Goal: Information Seeking & Learning: Learn about a topic

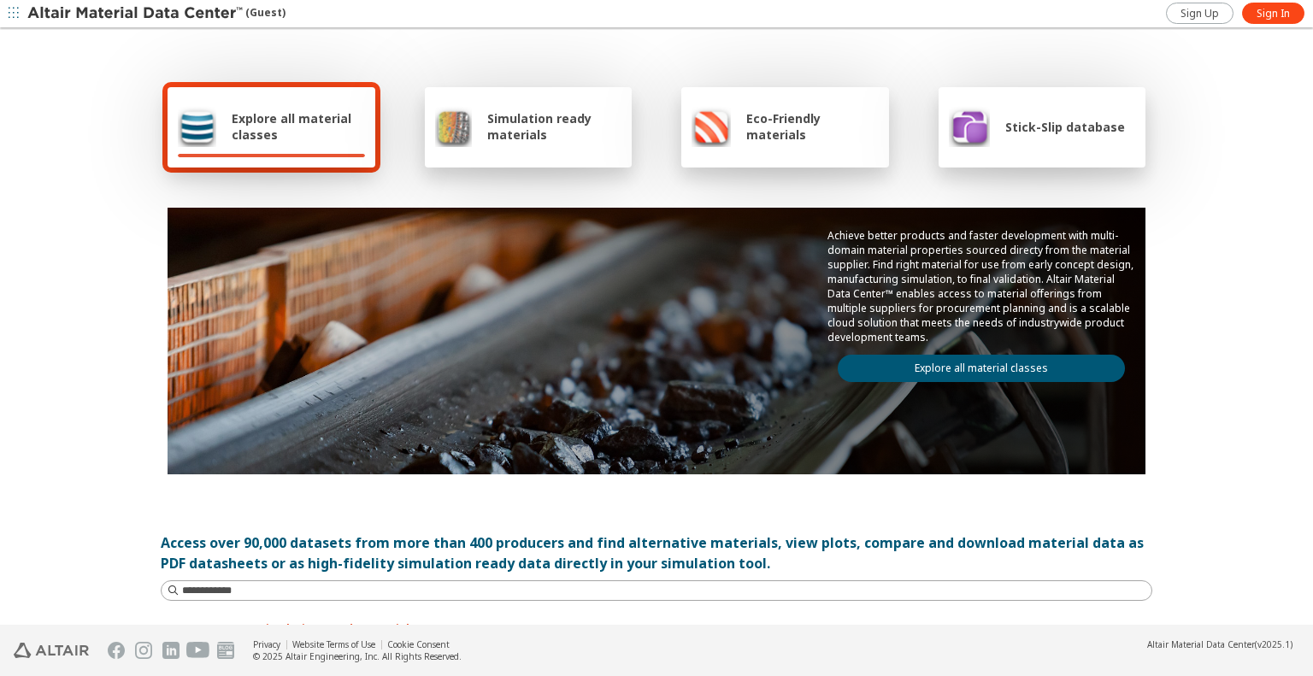
click at [539, 140] on span "Simulation ready materials" at bounding box center [554, 126] width 134 height 32
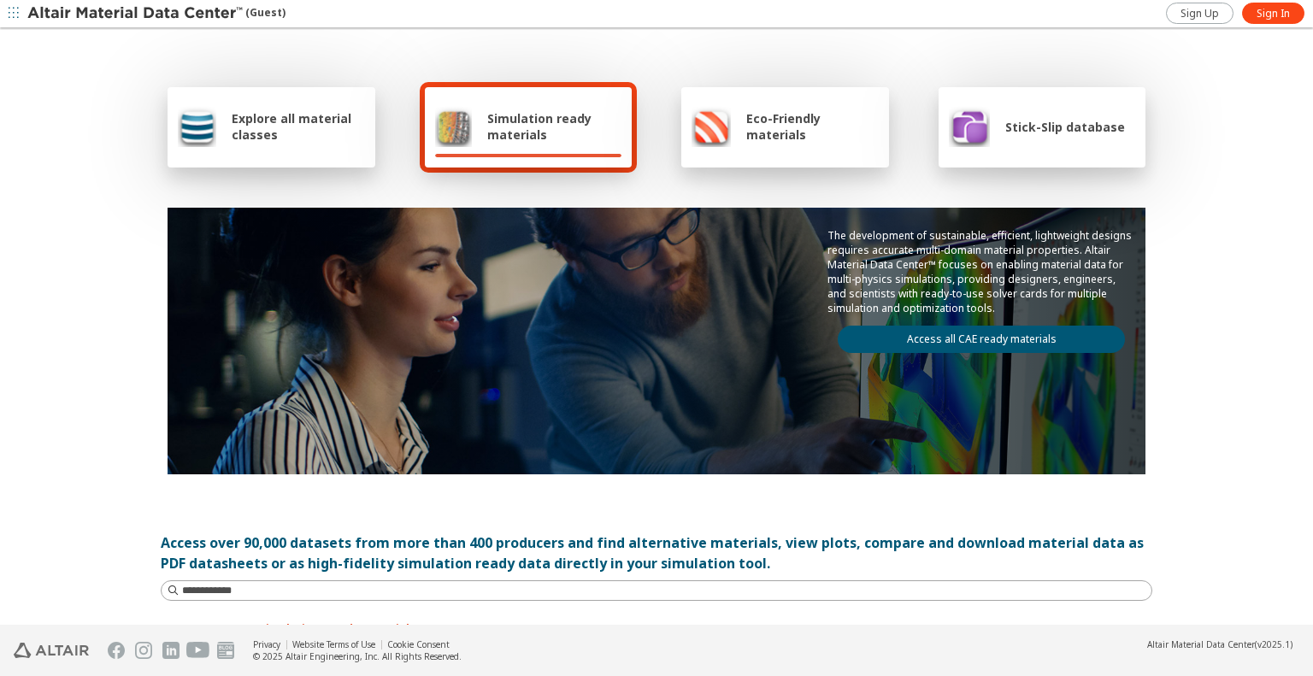
click at [930, 339] on link "Access all CAE ready materials" at bounding box center [981, 339] width 287 height 27
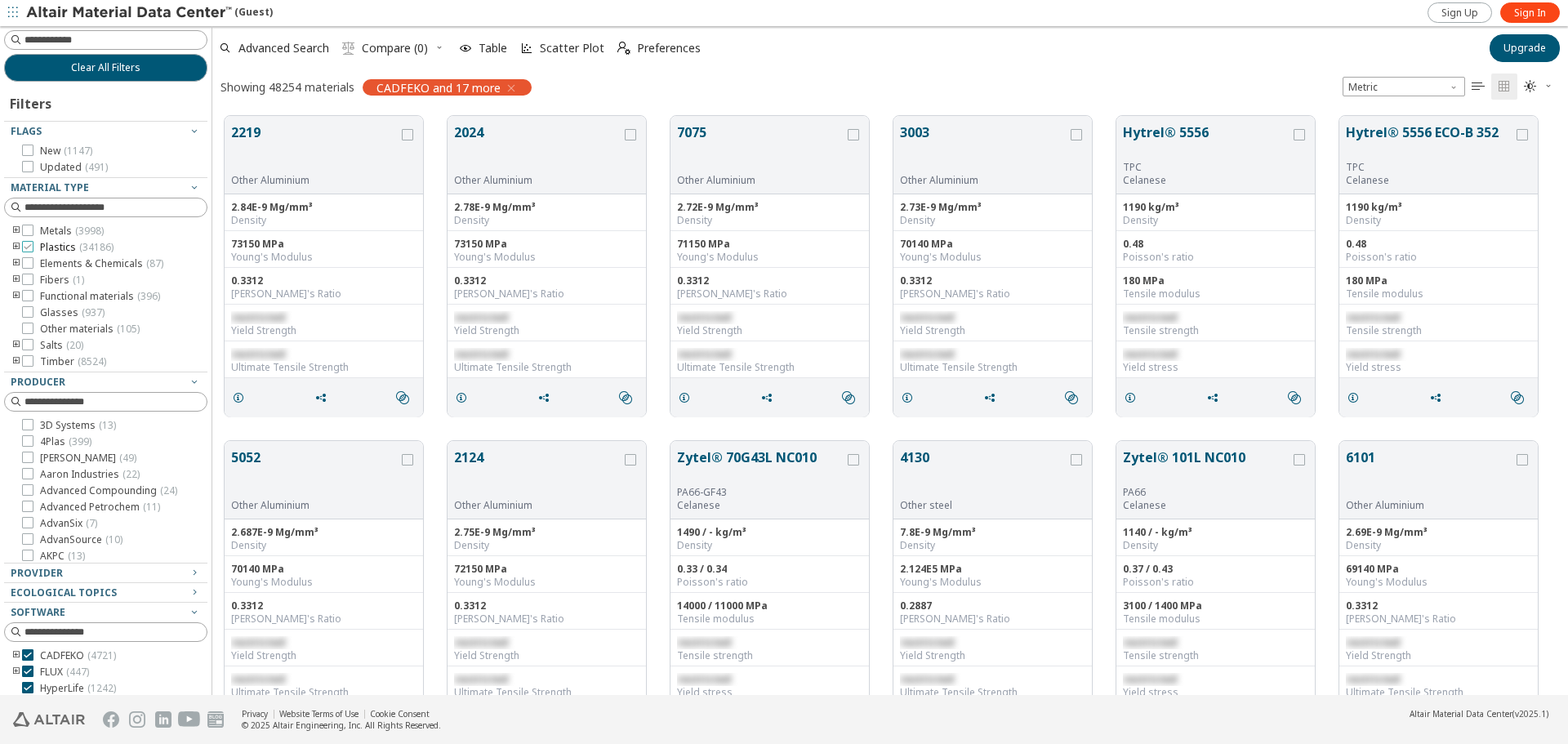
click at [31, 245] on icon at bounding box center [28, 246] width 11 height 11
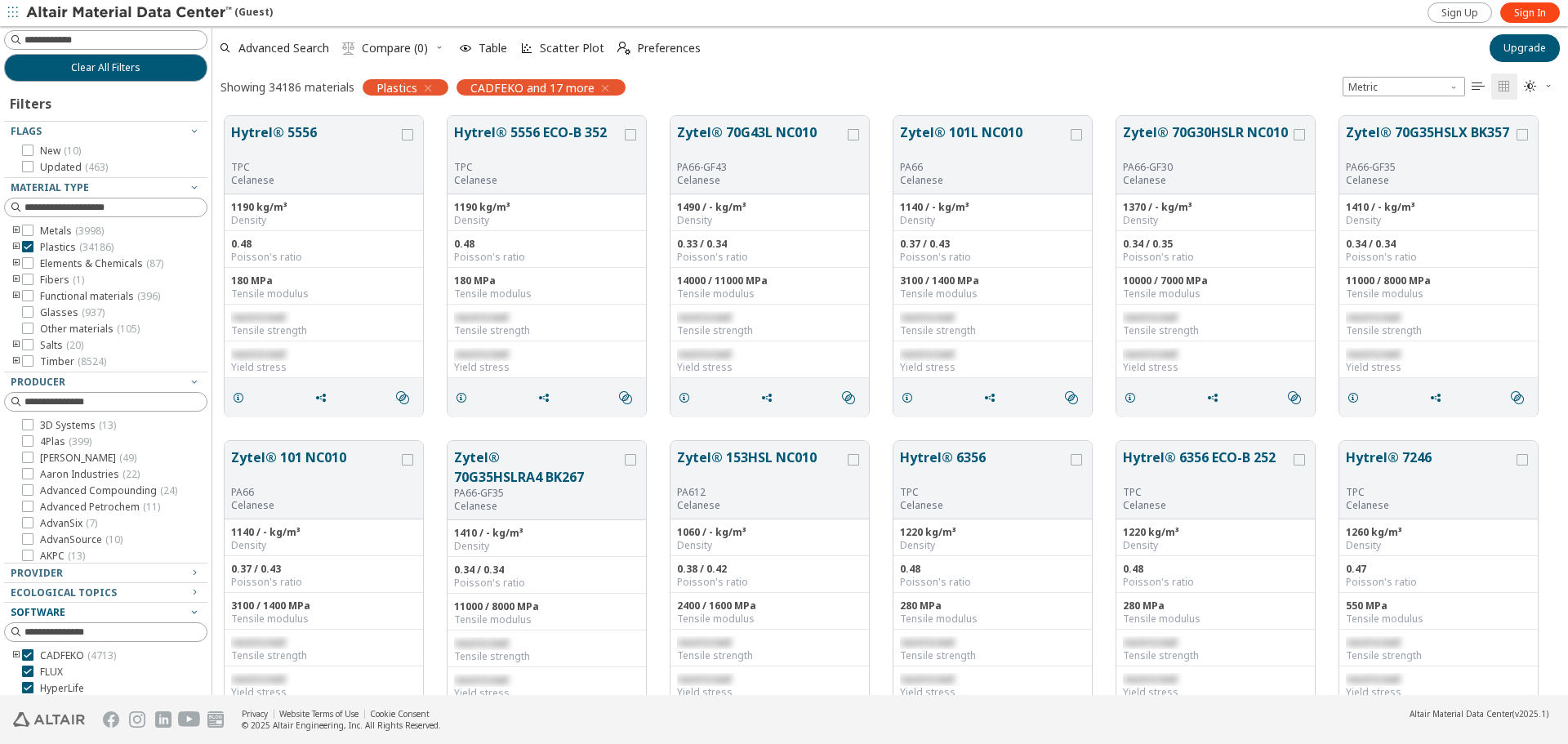
click at [116, 613] on div "Software" at bounding box center [98, 612] width 177 height 13
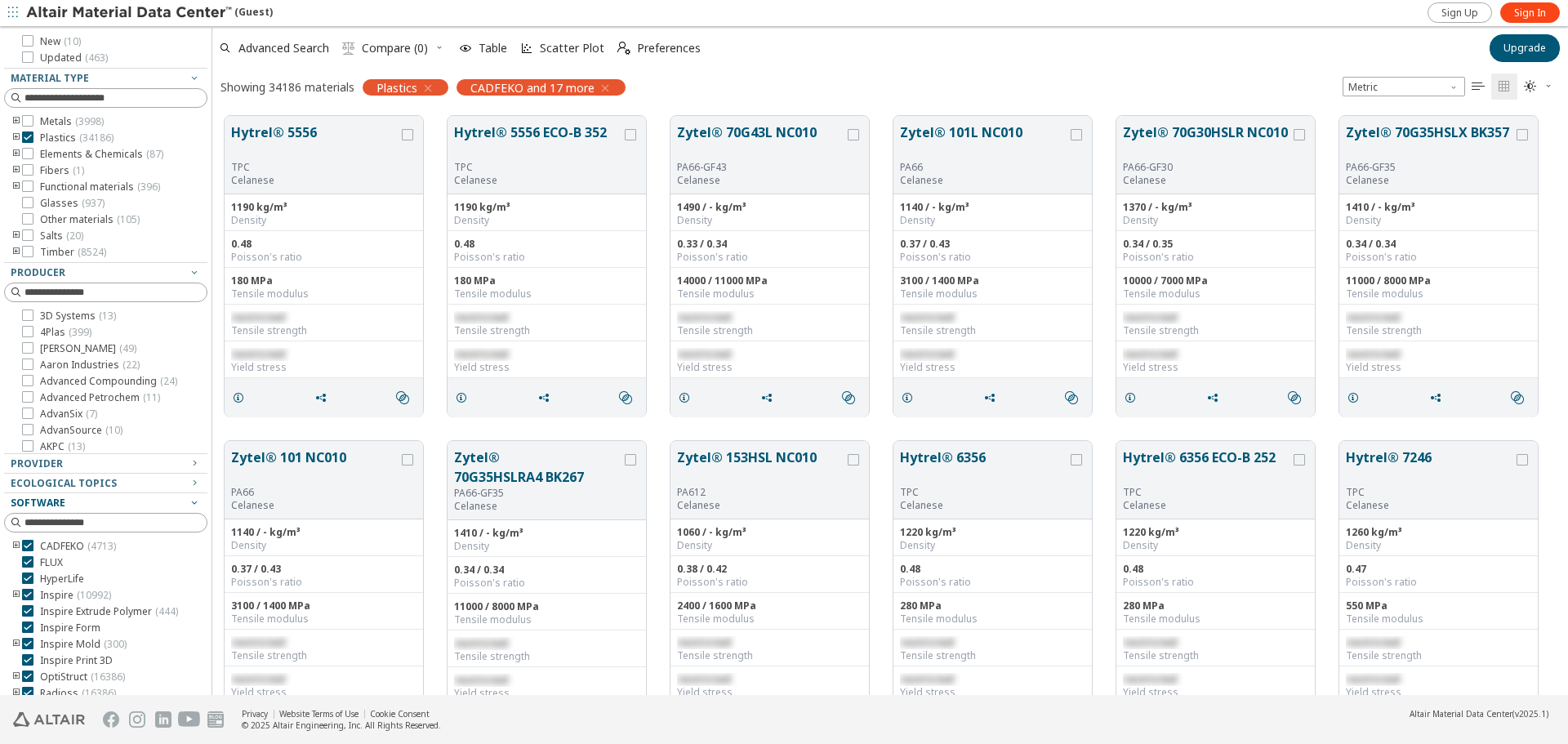
scroll to position [119, 0]
click at [28, 537] on icon at bounding box center [28, 536] width 11 height 11
click at [25, 554] on icon at bounding box center [28, 552] width 11 height 11
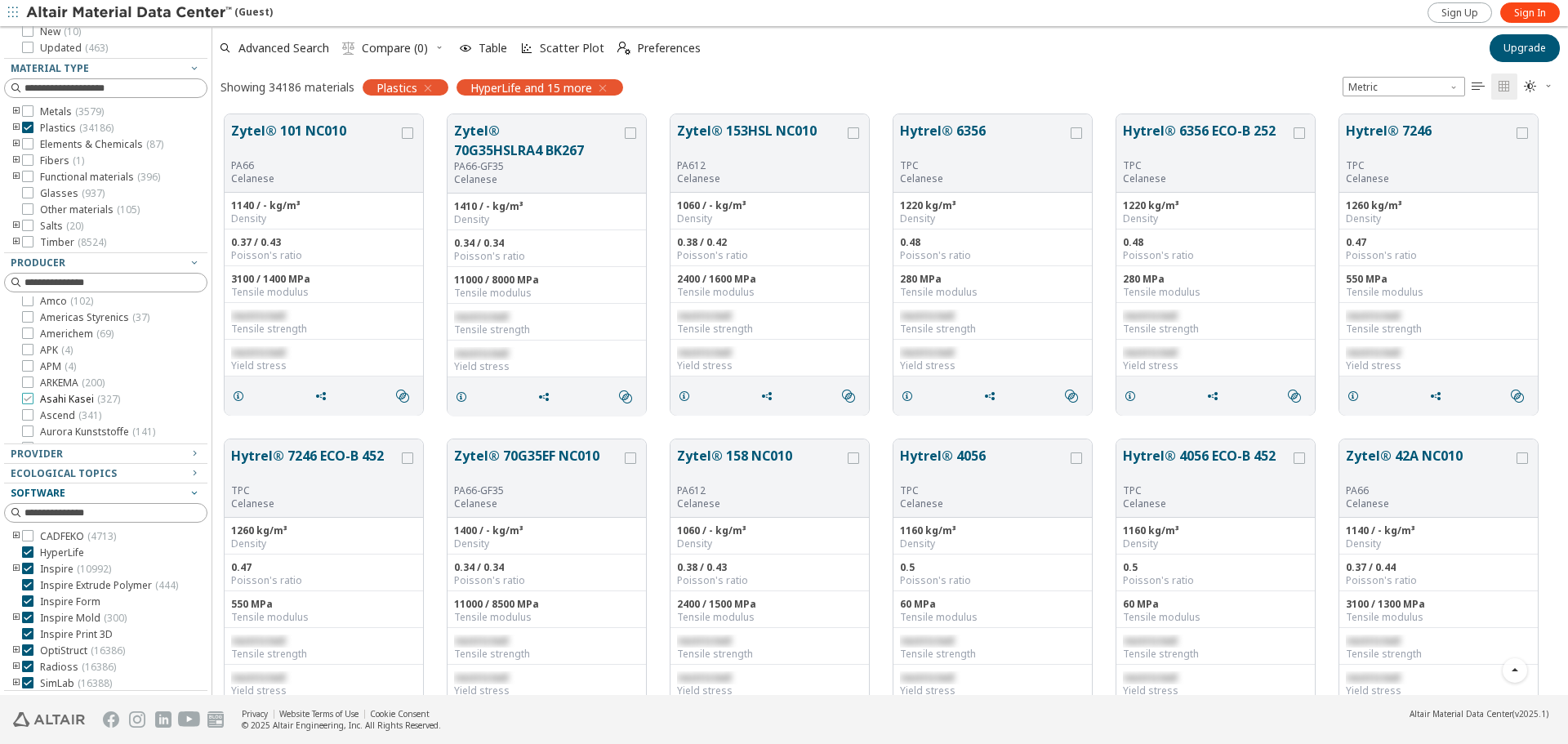
scroll to position [327, 0]
click at [15, 127] on icon "toogle group" at bounding box center [16, 128] width 11 height 13
click at [40, 143] on icon "toogle group" at bounding box center [41, 144] width 11 height 13
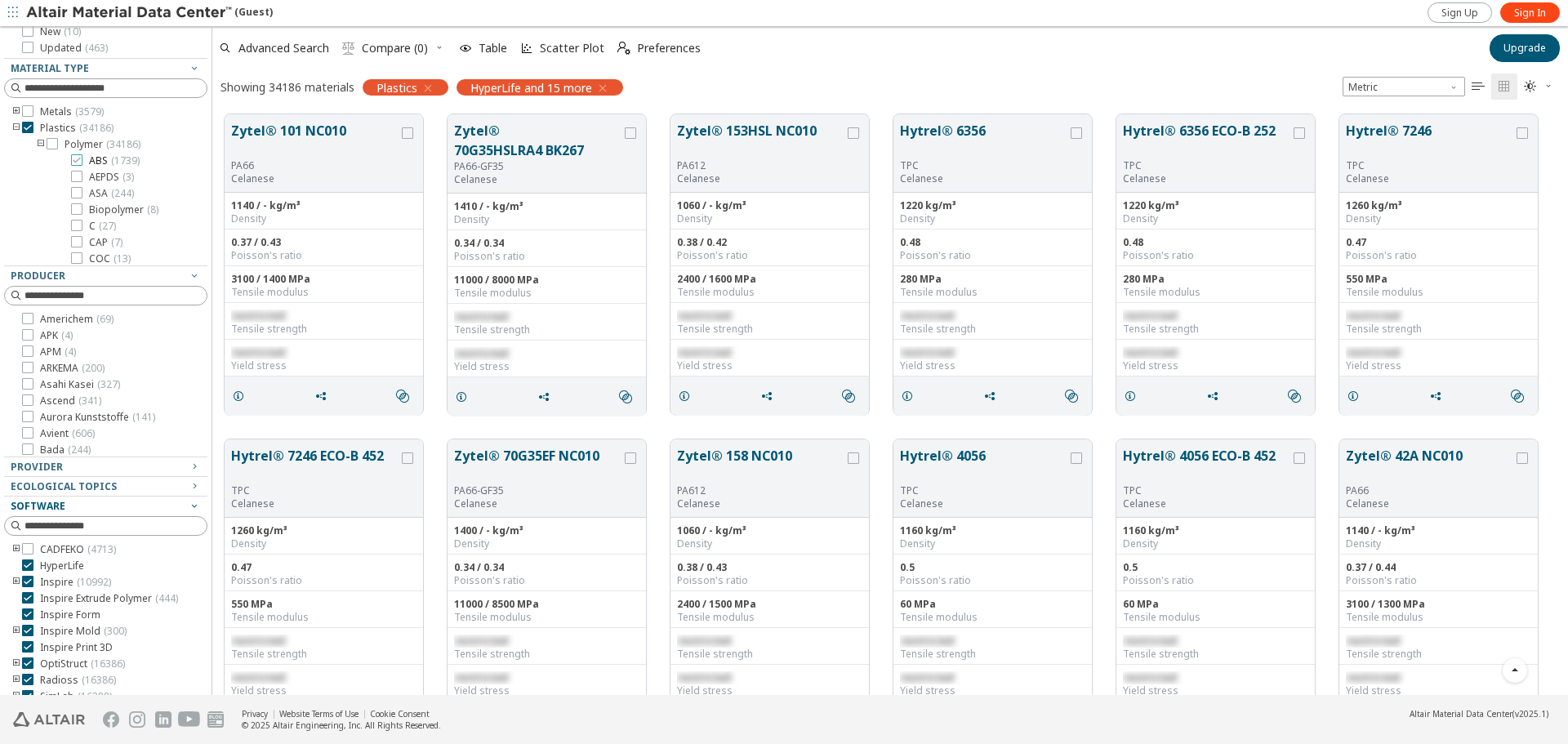
click at [79, 163] on icon at bounding box center [76, 160] width 11 height 11
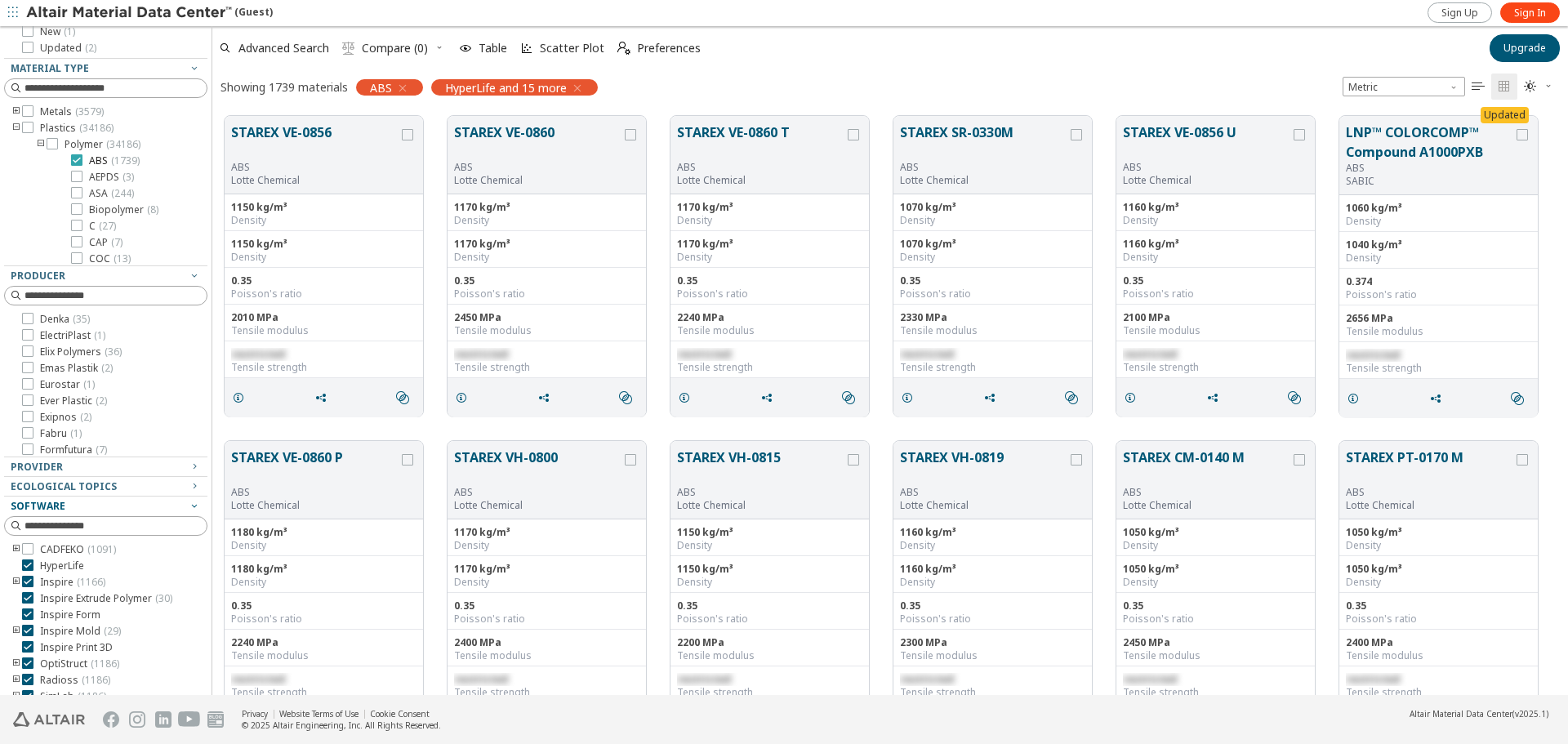
scroll to position [65, 0]
click at [269, 126] on button "STAREX VE-0856" at bounding box center [314, 141] width 167 height 38
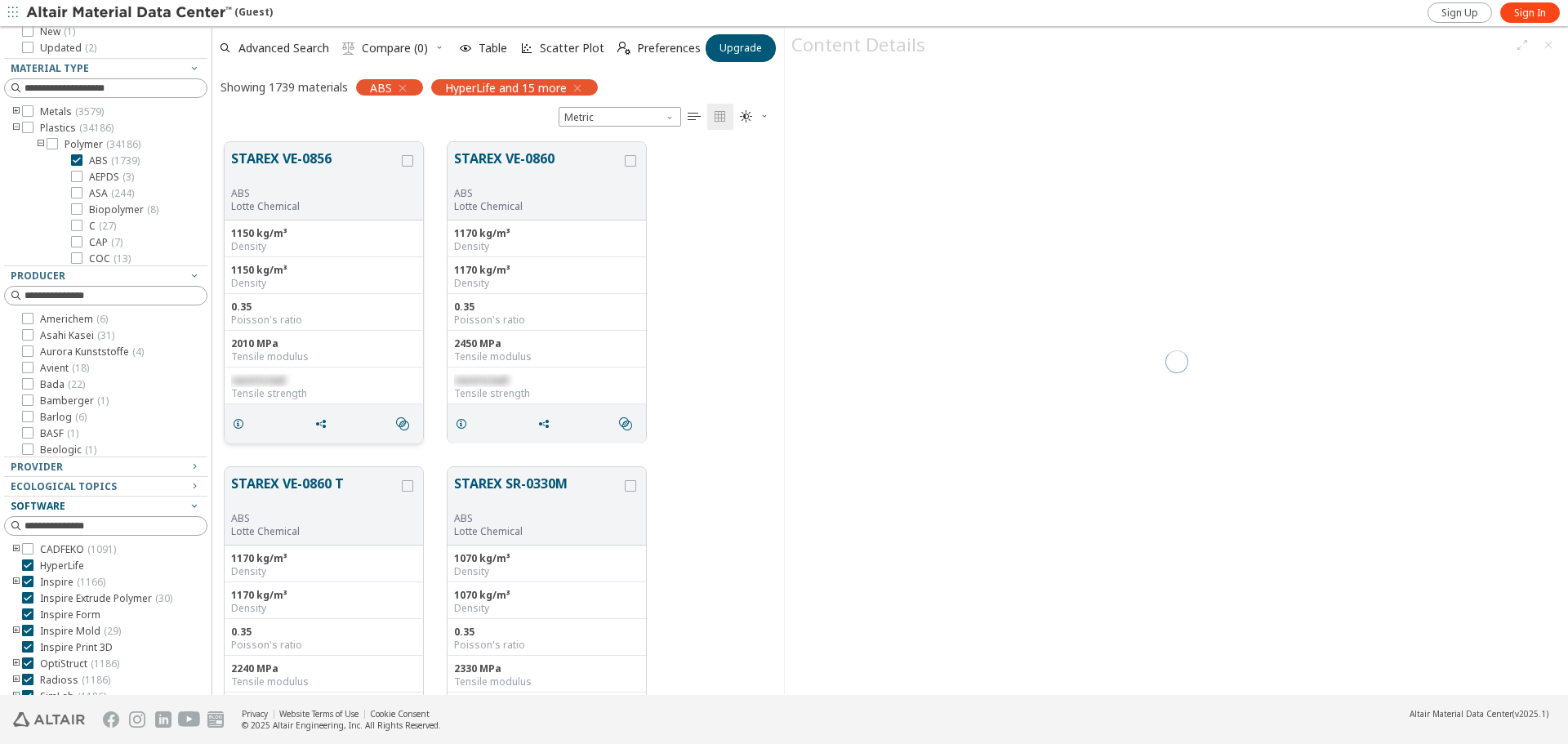
scroll to position [553, 559]
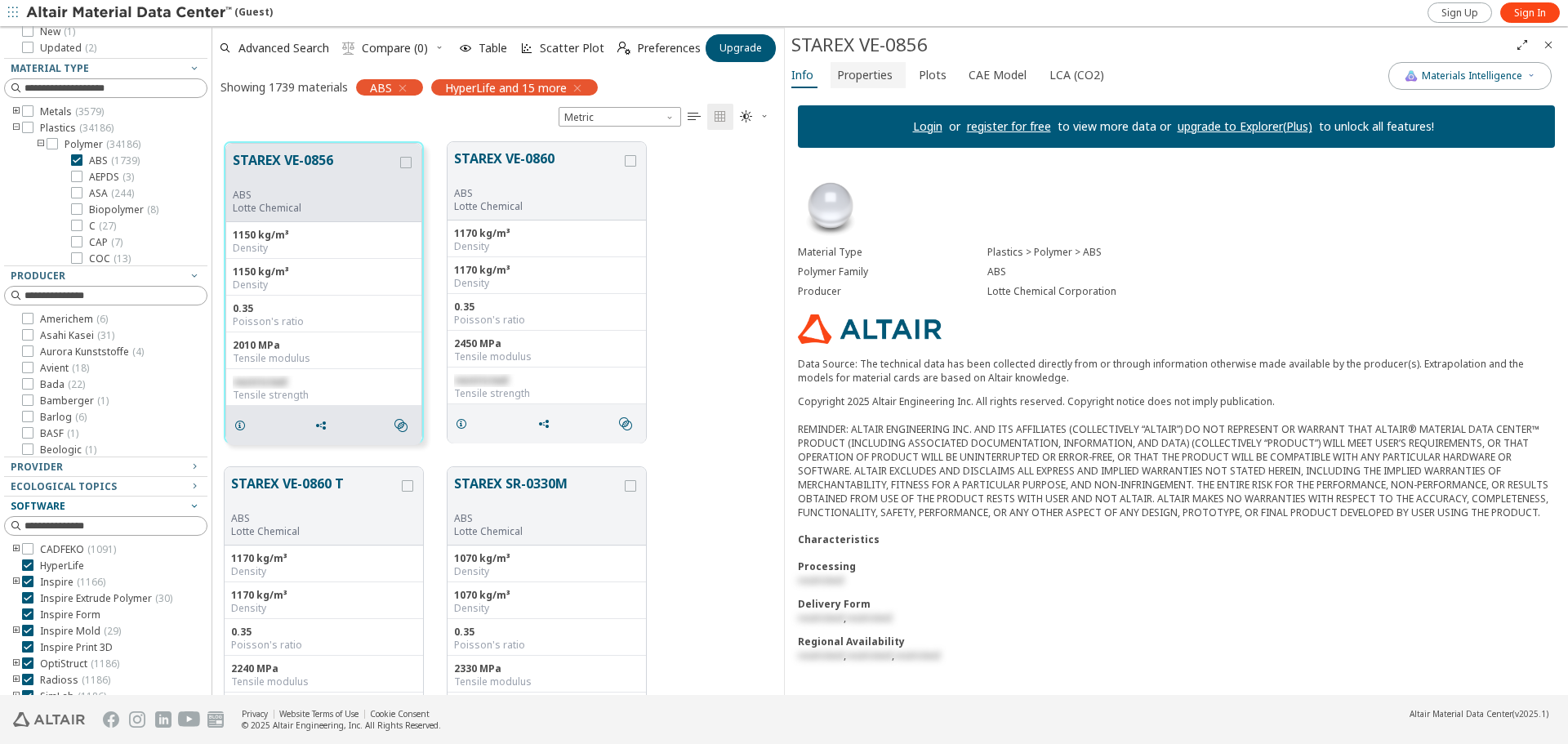
click at [877, 75] on span "Properties" at bounding box center [865, 74] width 55 height 26
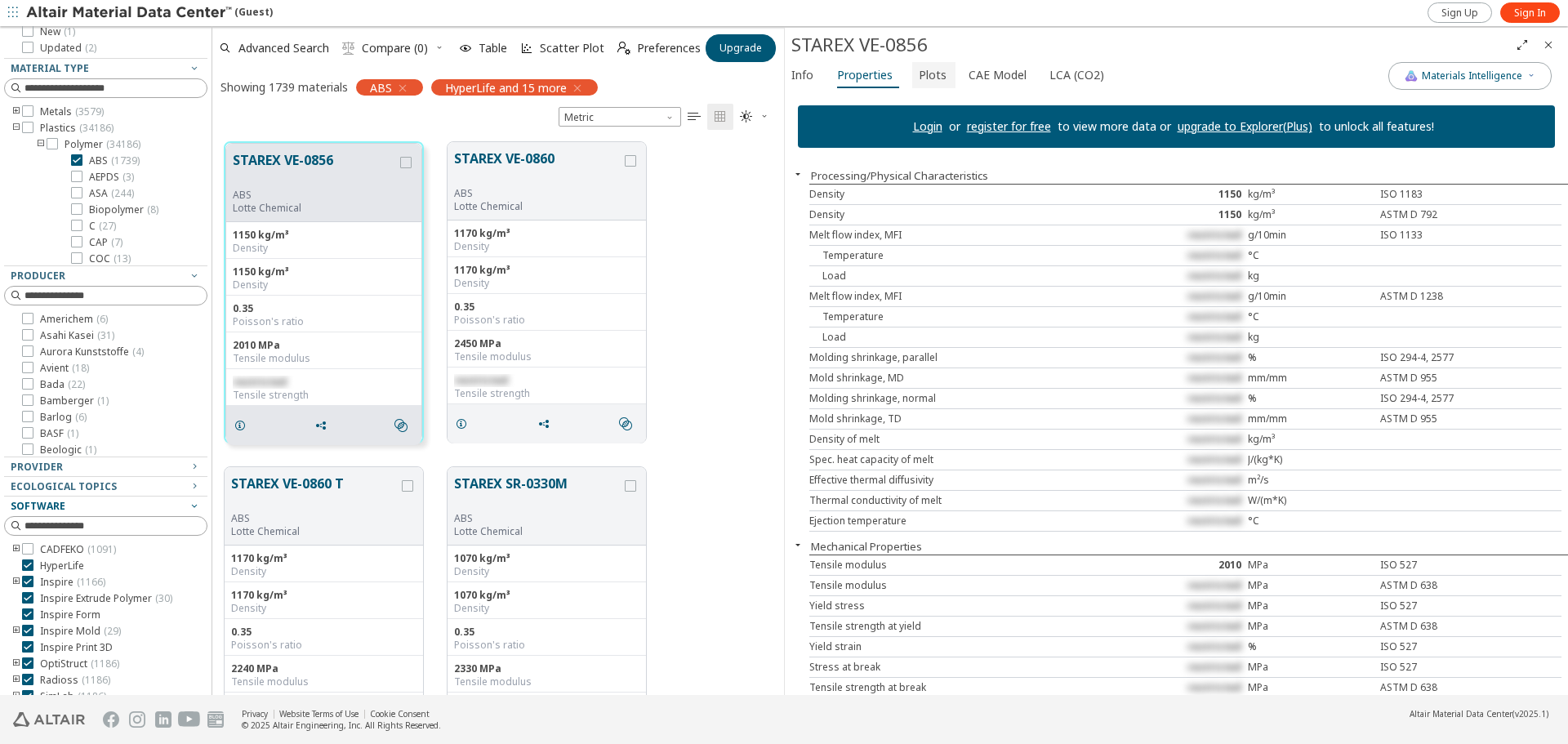
click at [930, 74] on span "Plots" at bounding box center [932, 74] width 28 height 26
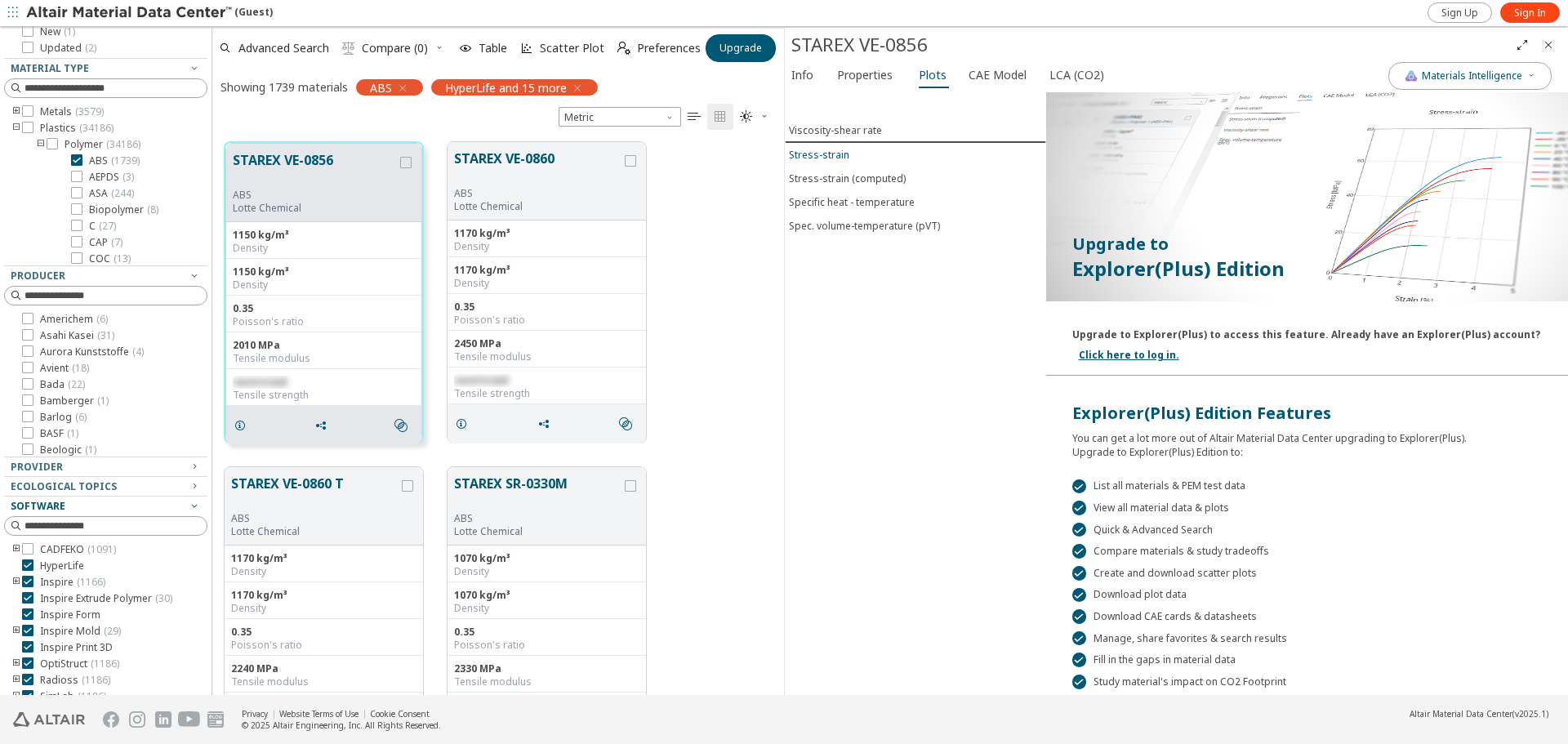
click at [827, 159] on div "Stress-strain" at bounding box center [819, 155] width 60 height 14
click at [869, 175] on div "Stress-strain (computed)" at bounding box center [848, 178] width 117 height 14
click at [982, 80] on span "CAE Model" at bounding box center [998, 74] width 58 height 26
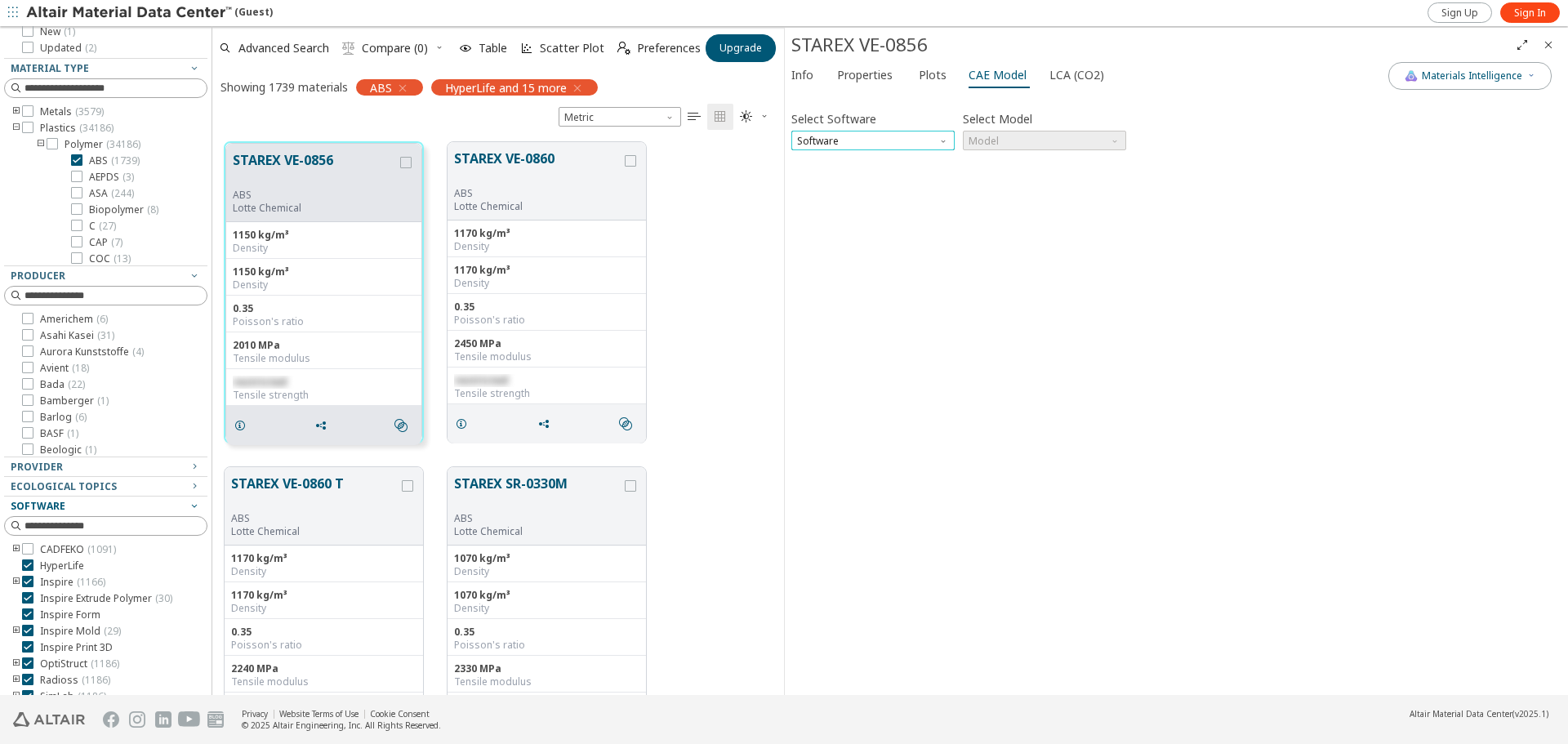
click at [868, 140] on span "Software" at bounding box center [872, 140] width 163 height 20
click at [822, 334] on span "Nastran" at bounding box center [817, 337] width 37 height 13
click at [1025, 143] on span "Model" at bounding box center [1044, 140] width 163 height 20
click at [1010, 161] on span "MAT1" at bounding box center [1043, 160] width 150 height 11
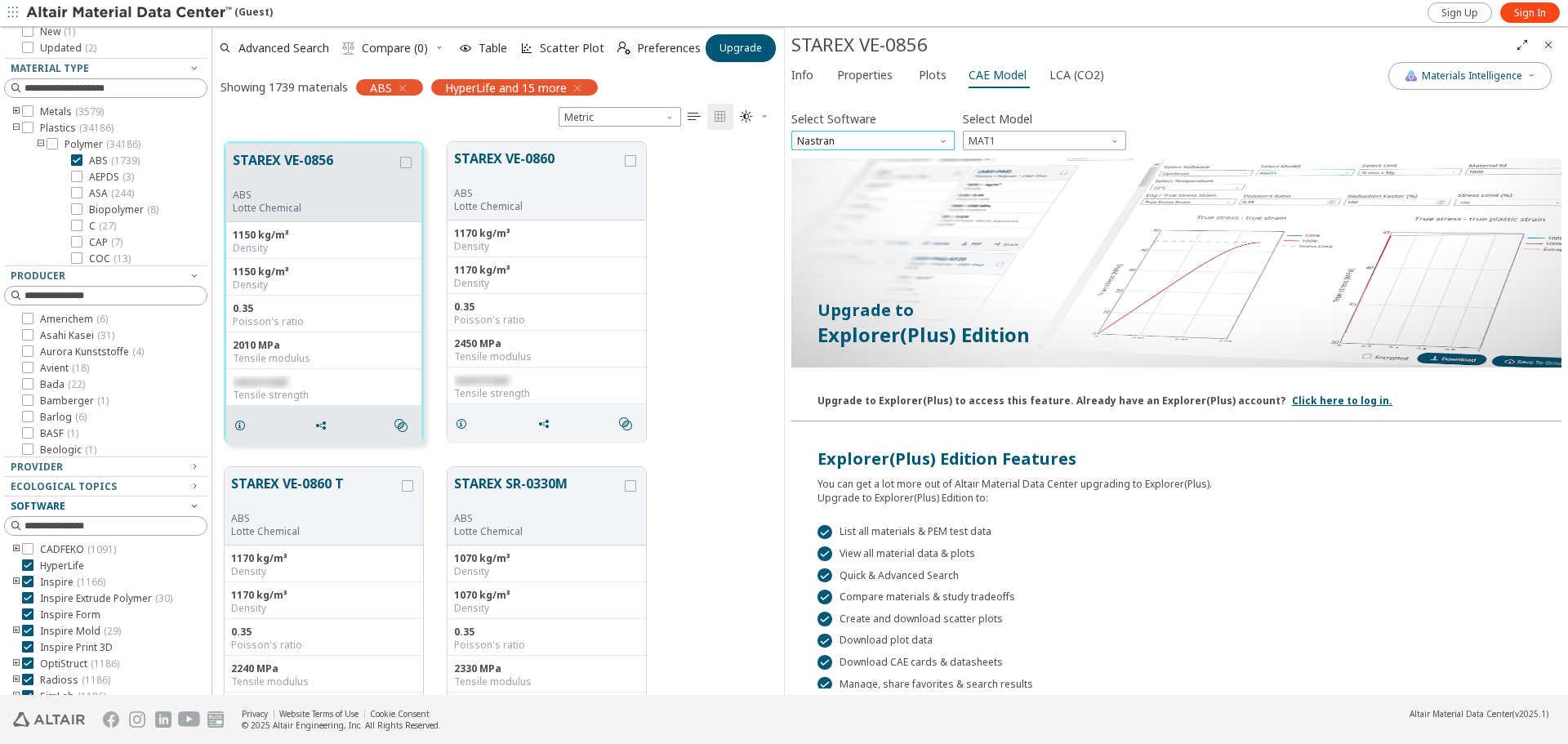
click at [875, 136] on span "Nastran" at bounding box center [872, 140] width 163 height 20
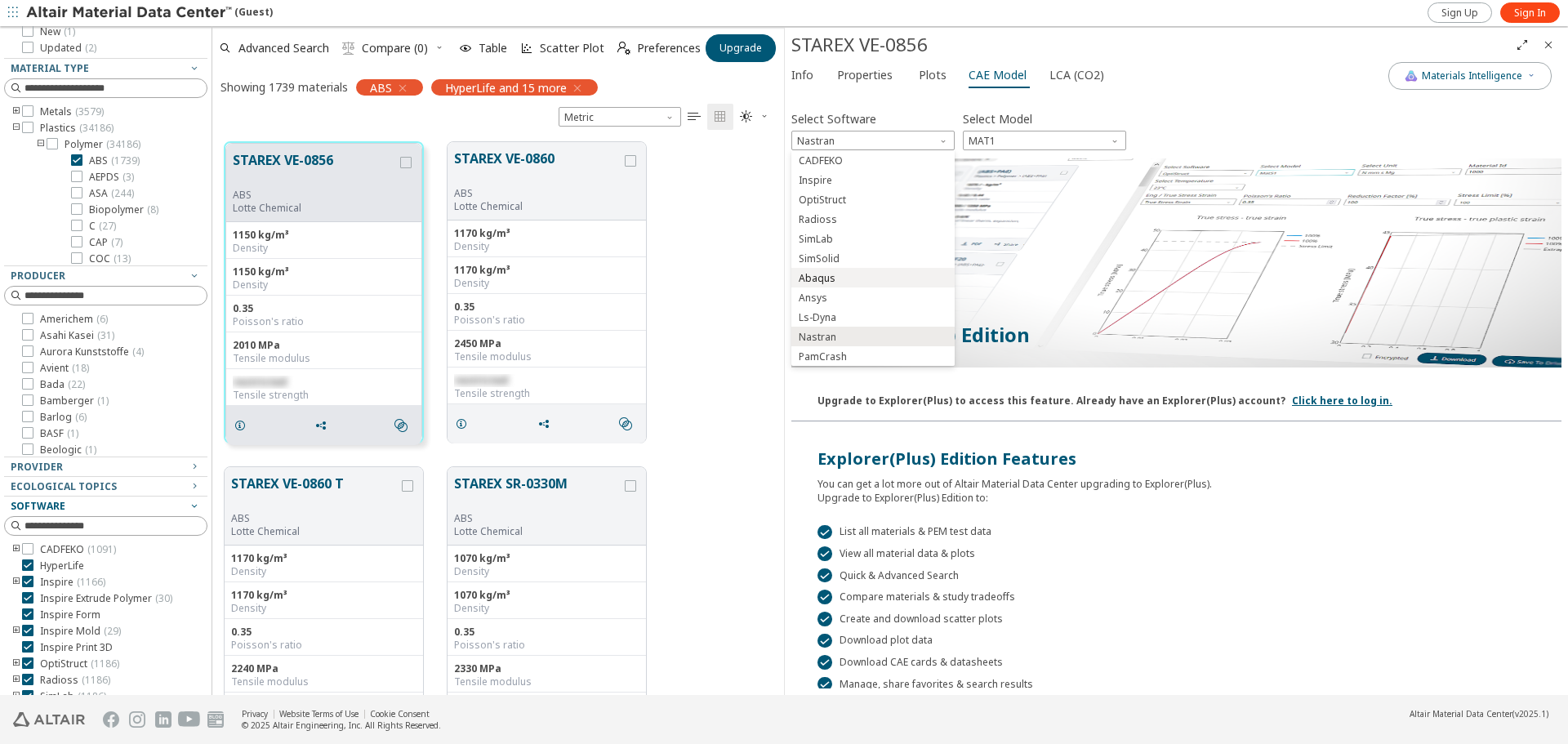
click at [840, 267] on button "Abaqus" at bounding box center [872, 277] width 163 height 20
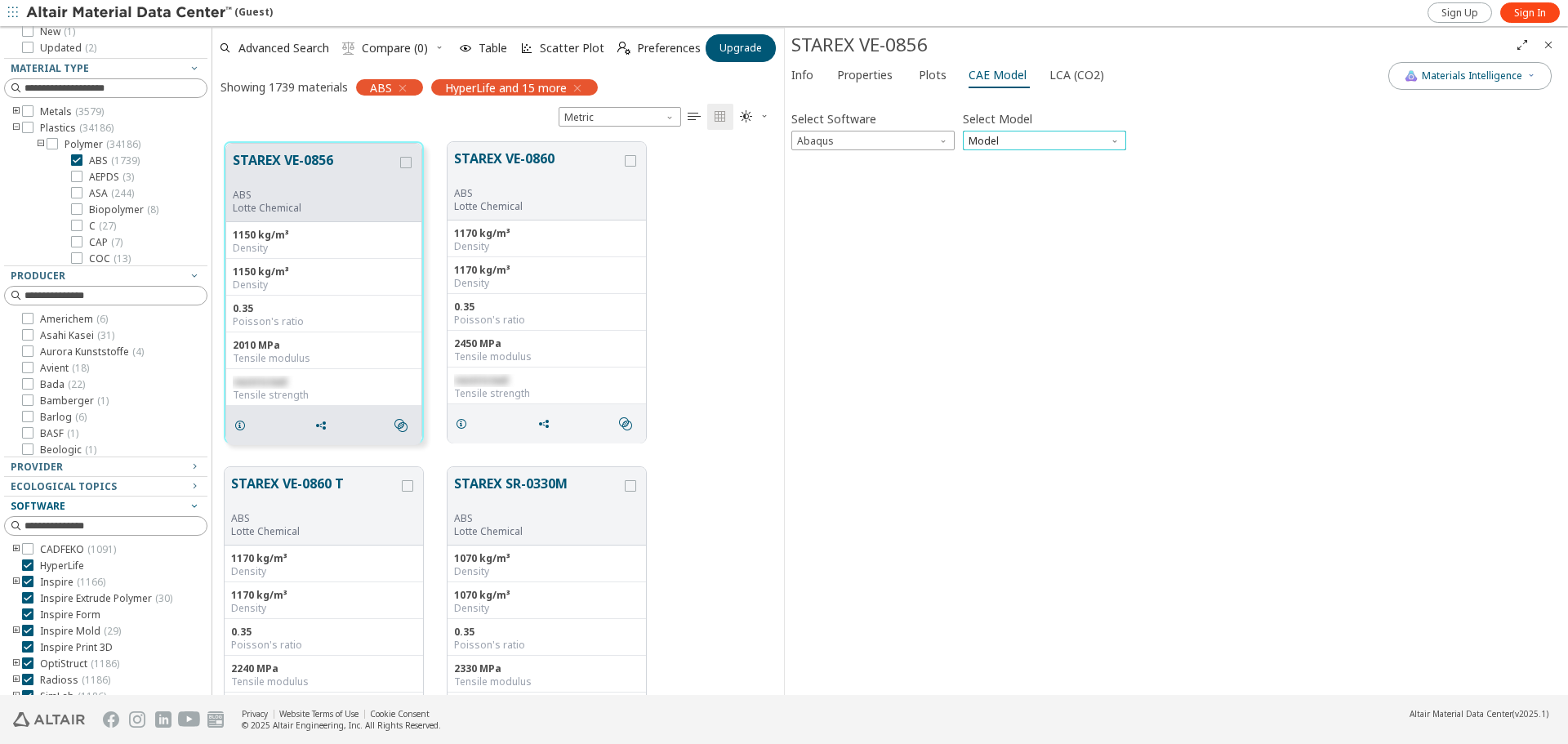
click at [1083, 147] on span "Model" at bounding box center [1044, 140] width 163 height 20
click at [1002, 202] on span "Plastic" at bounding box center [1043, 200] width 150 height 11
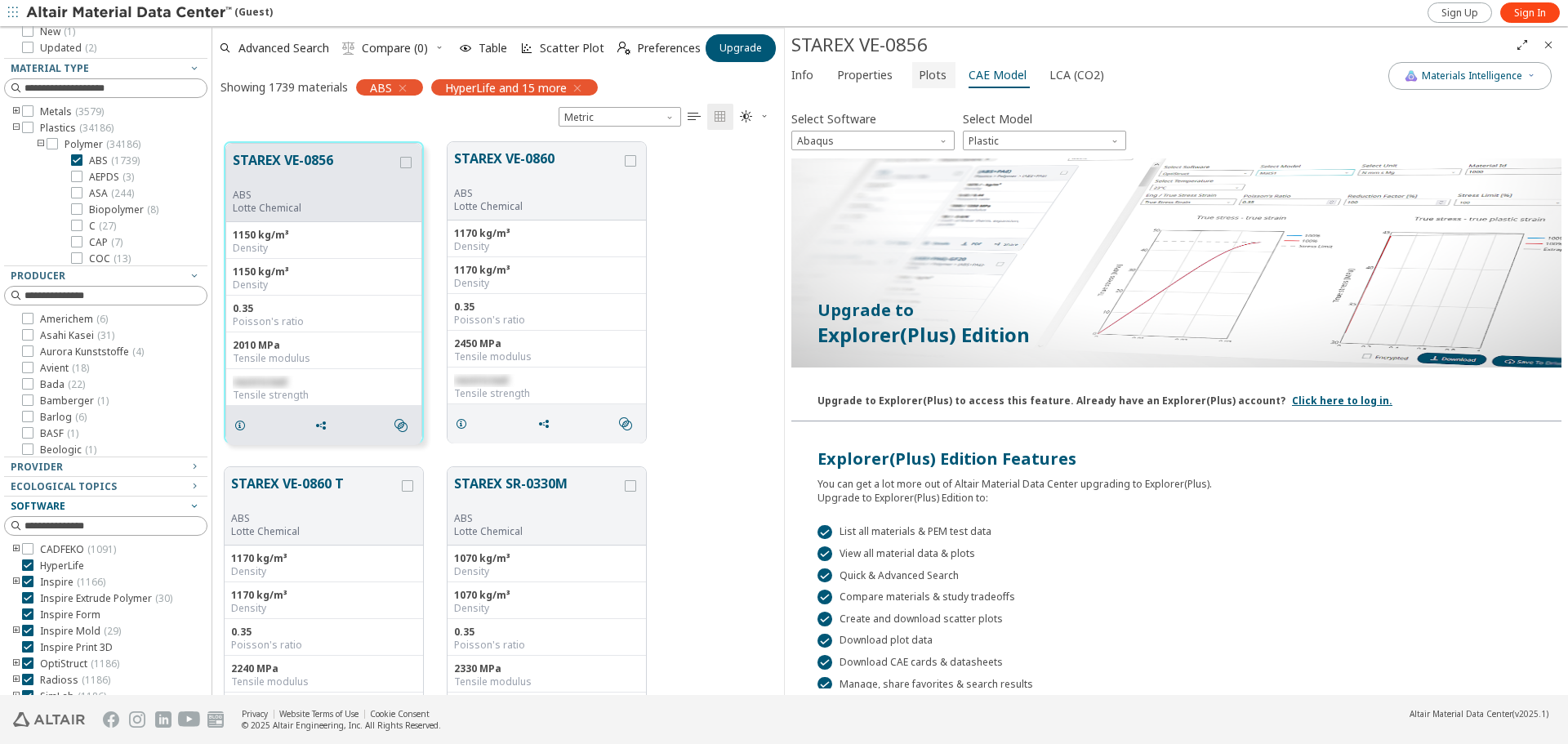
click at [926, 79] on span "Plots" at bounding box center [932, 74] width 28 height 26
